Goal: Transaction & Acquisition: Purchase product/service

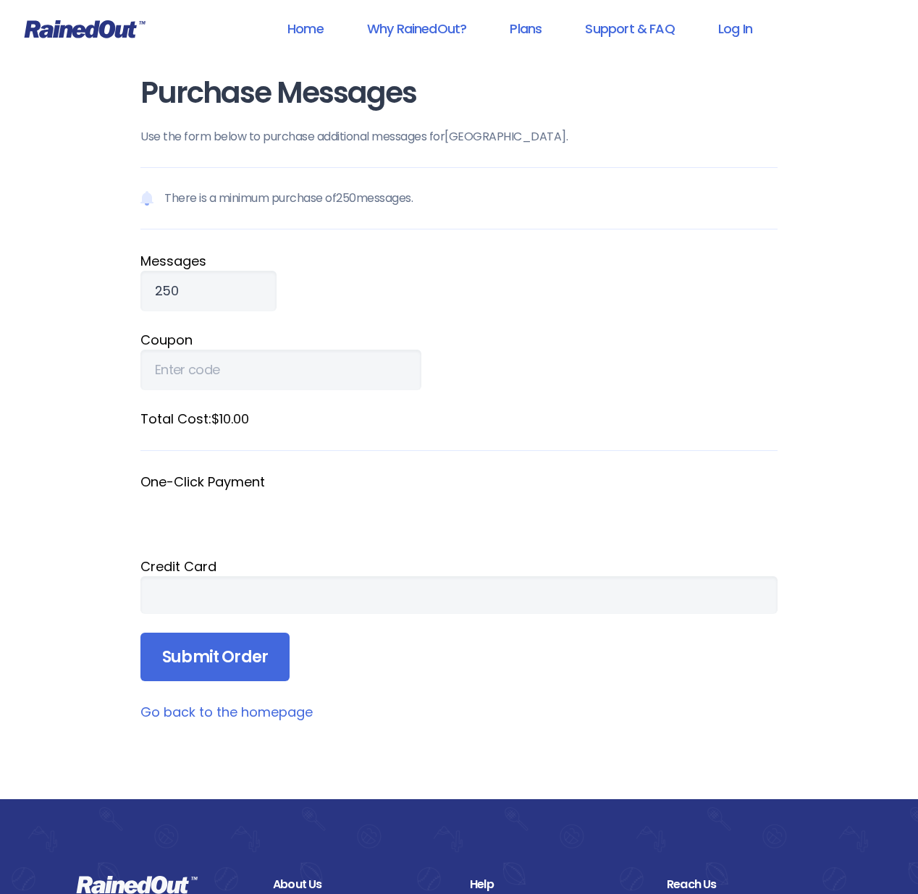
click at [258, 711] on link "Go back to the homepage" at bounding box center [226, 712] width 172 height 18
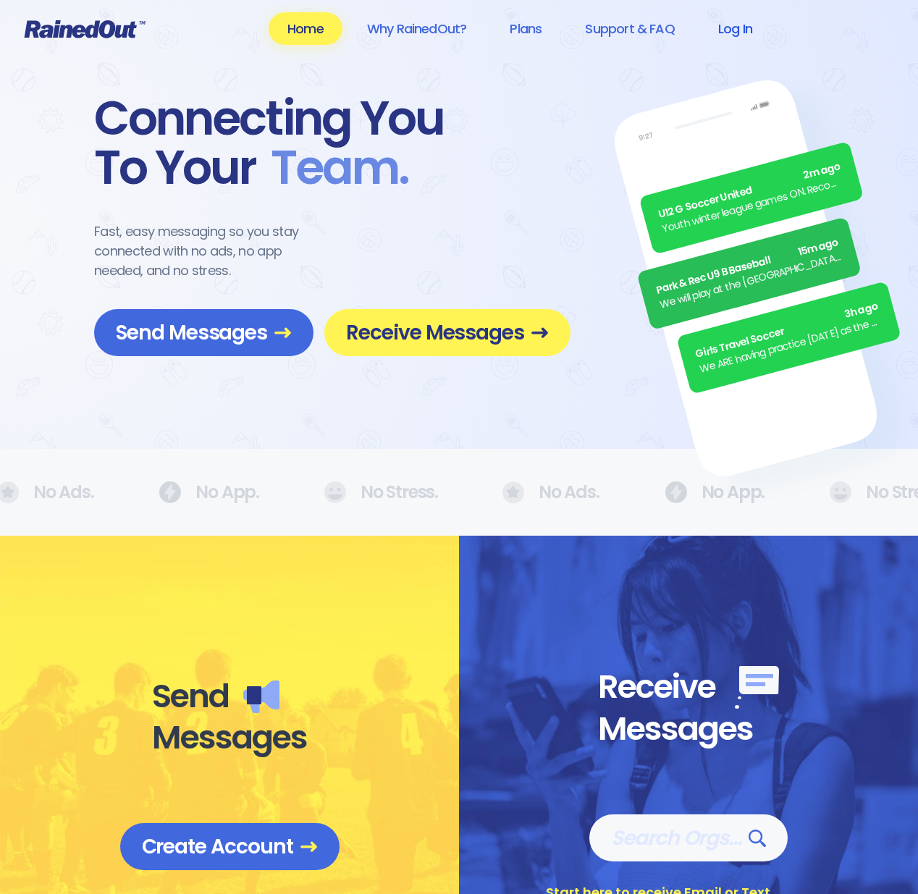
click at [744, 29] on link "Log In" at bounding box center [735, 28] width 72 height 33
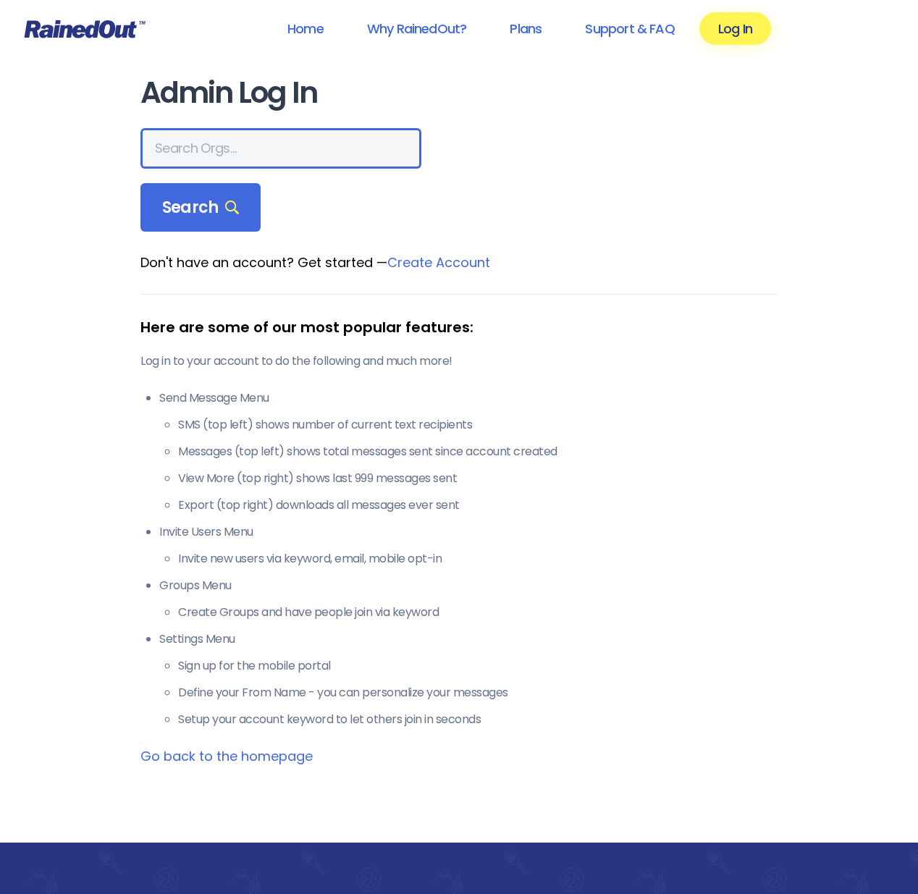
click at [281, 152] on input "text" at bounding box center [280, 148] width 281 height 41
type input "huntsville speedway"
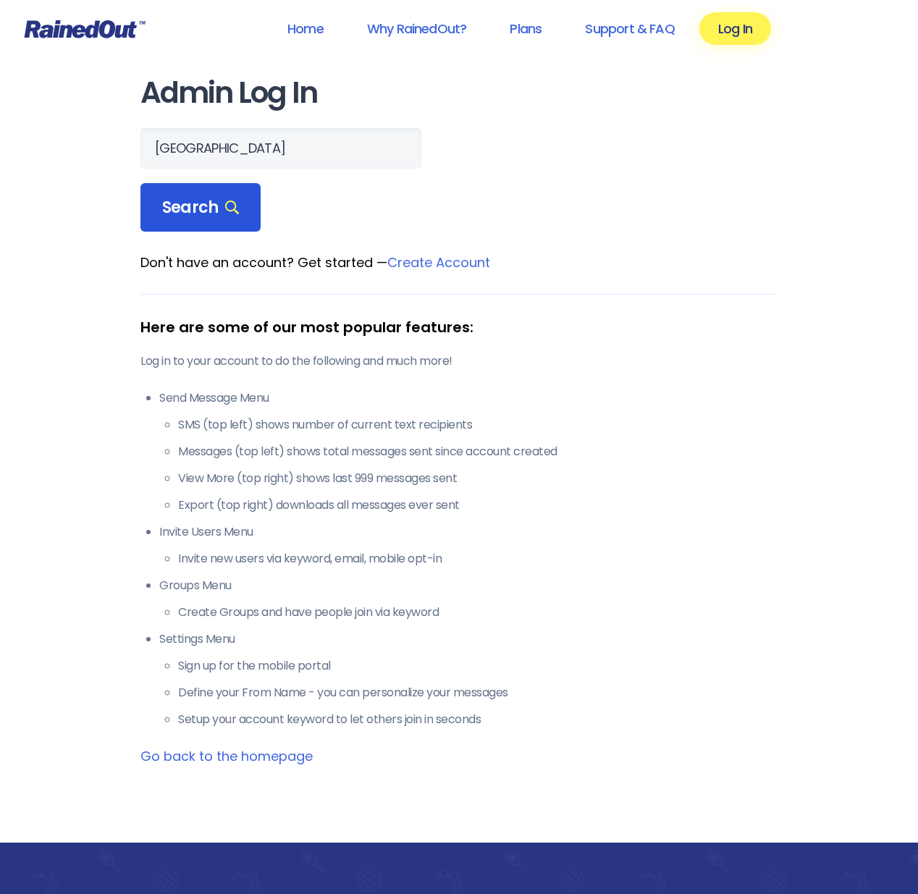
click at [215, 206] on span "Search" at bounding box center [200, 208] width 77 height 20
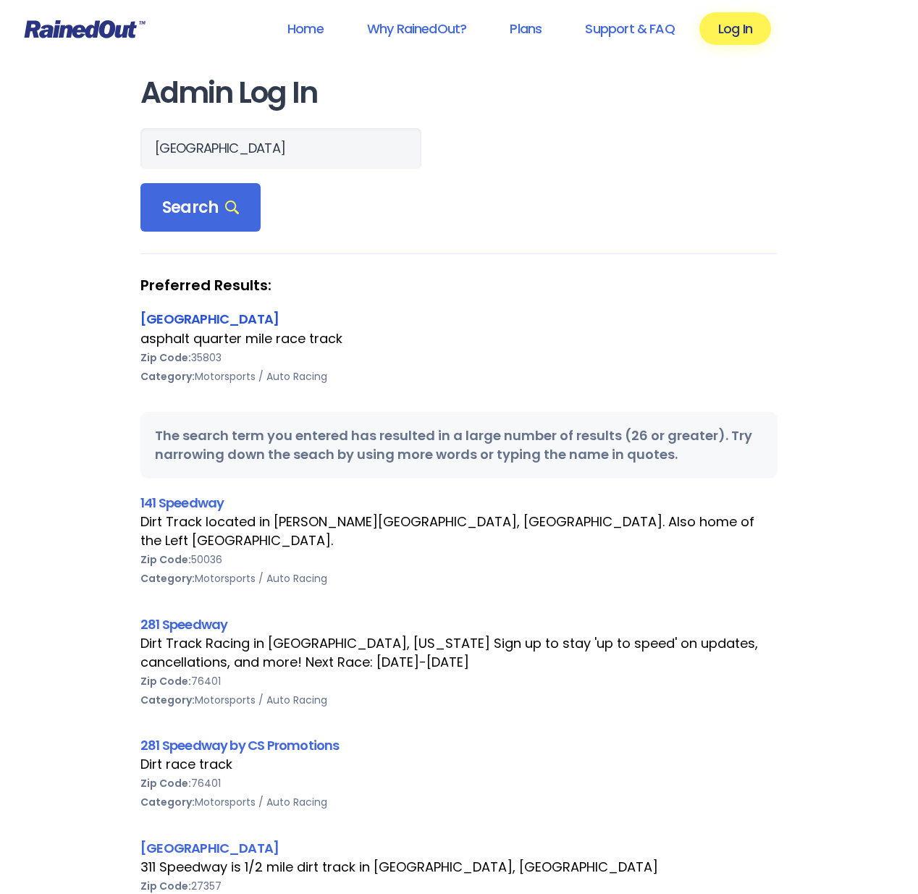
click at [223, 320] on link "[GEOGRAPHIC_DATA]" at bounding box center [209, 319] width 138 height 18
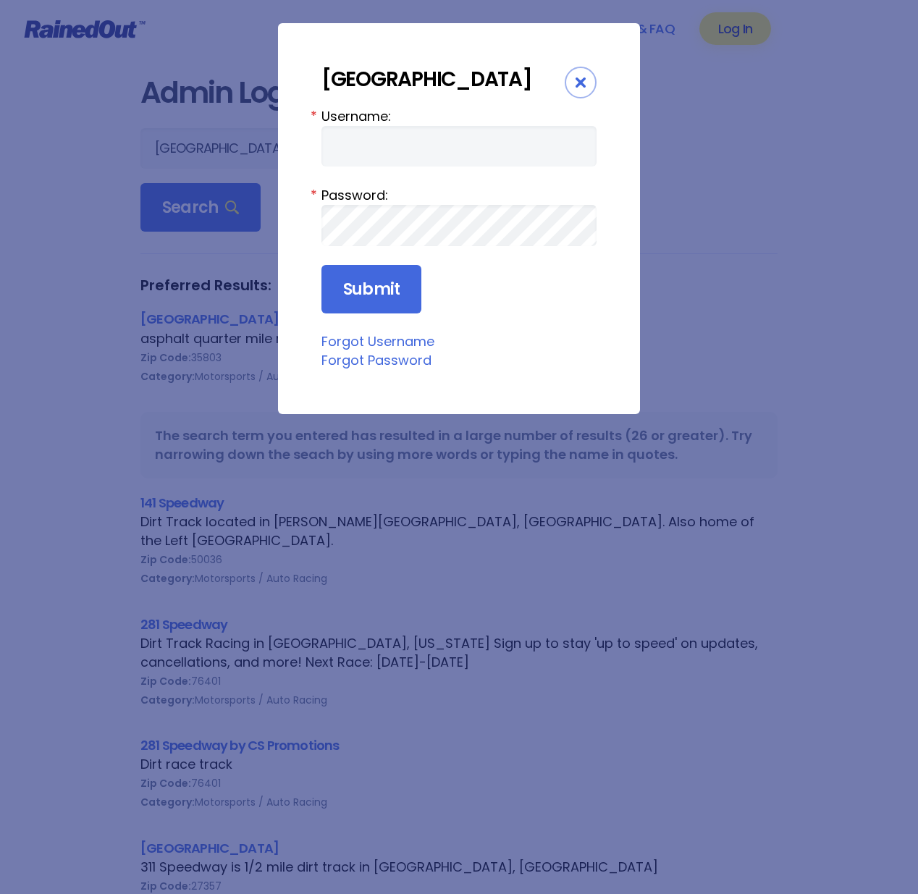
click at [464, 128] on input "Username:" at bounding box center [458, 146] width 275 height 41
click at [455, 147] on input "Username:" at bounding box center [458, 146] width 275 height 41
type input "edgerauto"
click at [370, 290] on input "Submit" at bounding box center [371, 289] width 100 height 49
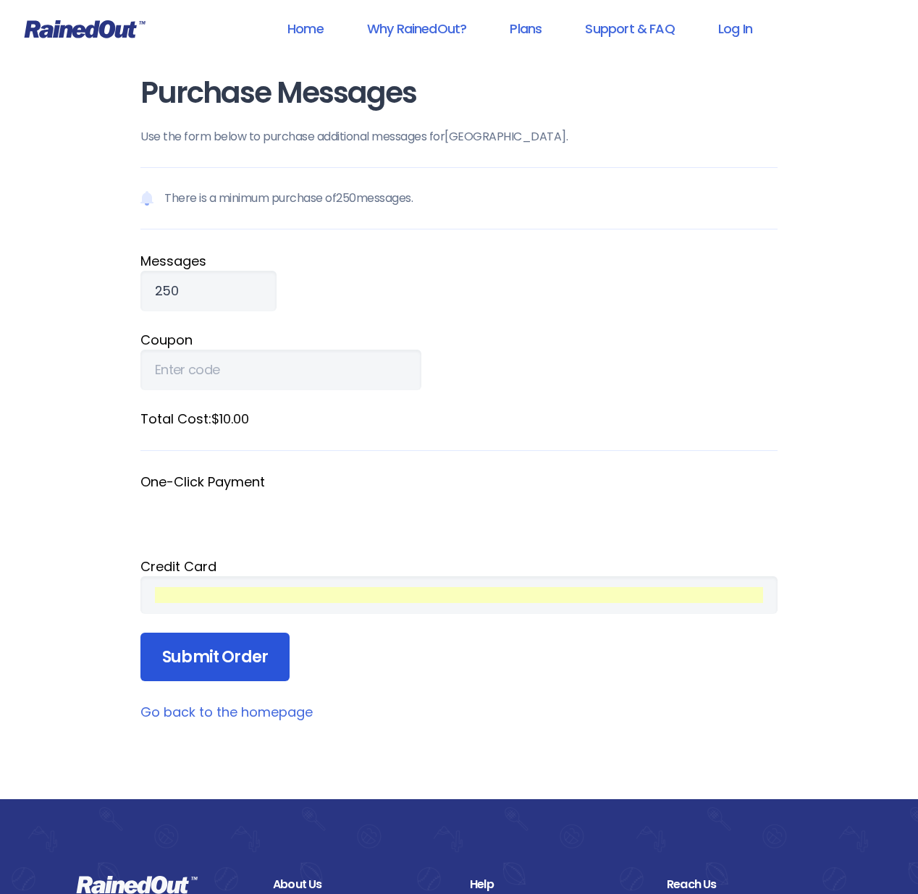
click at [240, 653] on input "Submit Order" at bounding box center [214, 657] width 149 height 49
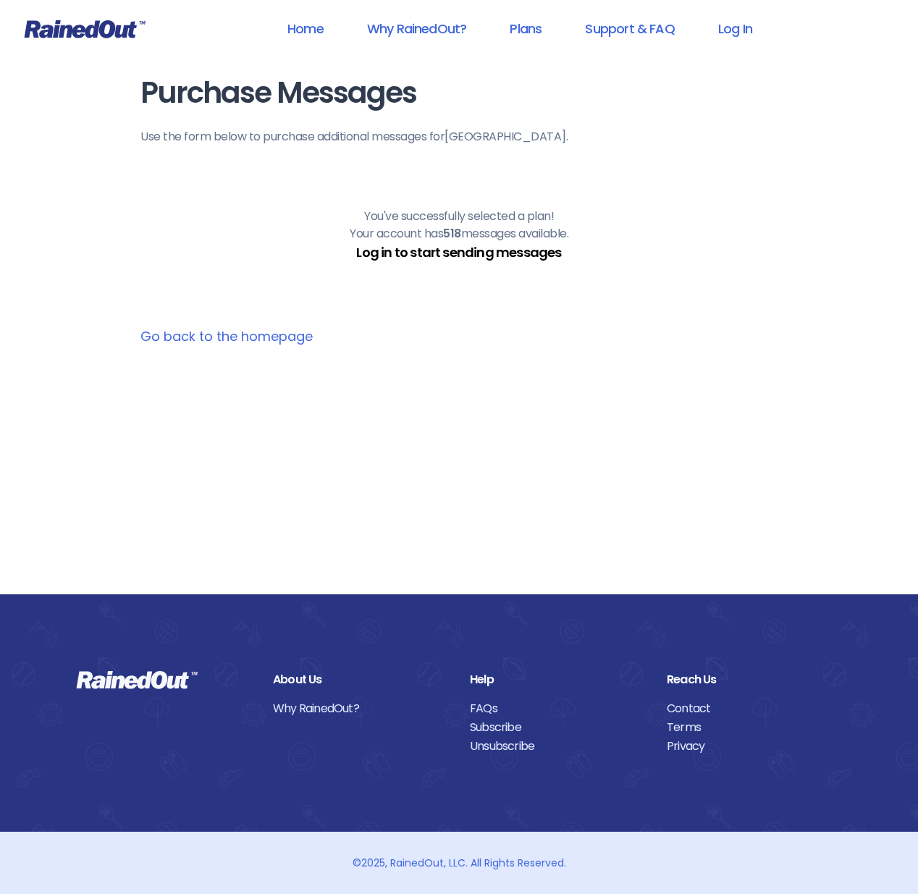
click at [528, 251] on link "Log in to start sending messages" at bounding box center [458, 252] width 205 height 18
